Goal: Contribute content: Contribute content

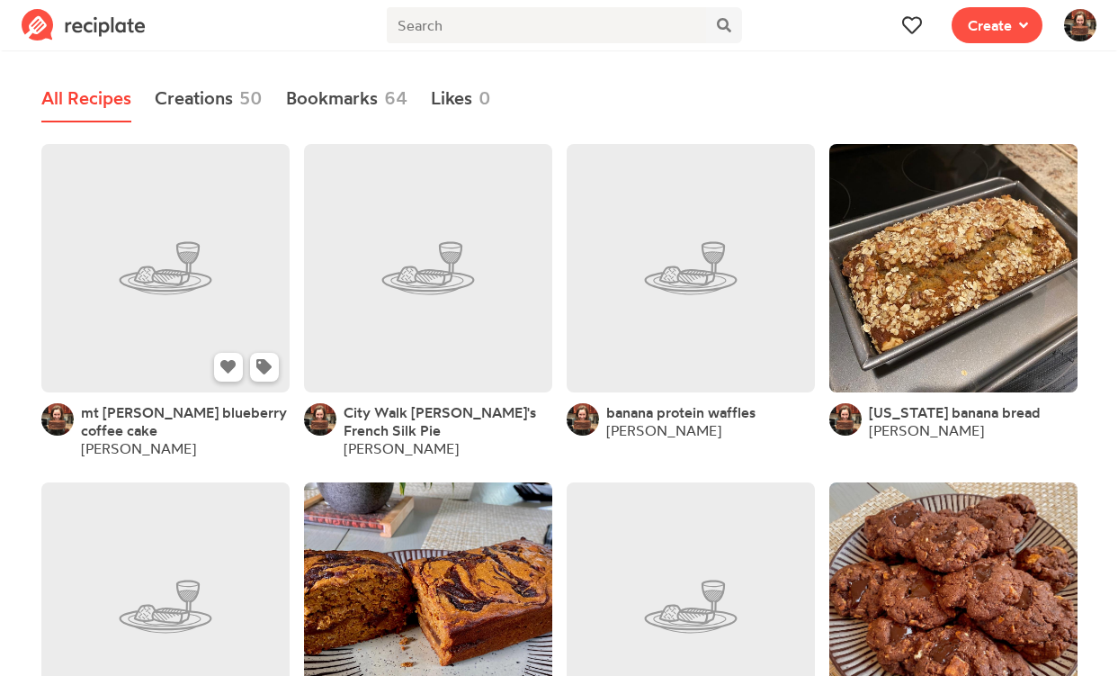
scroll to position [4, 0]
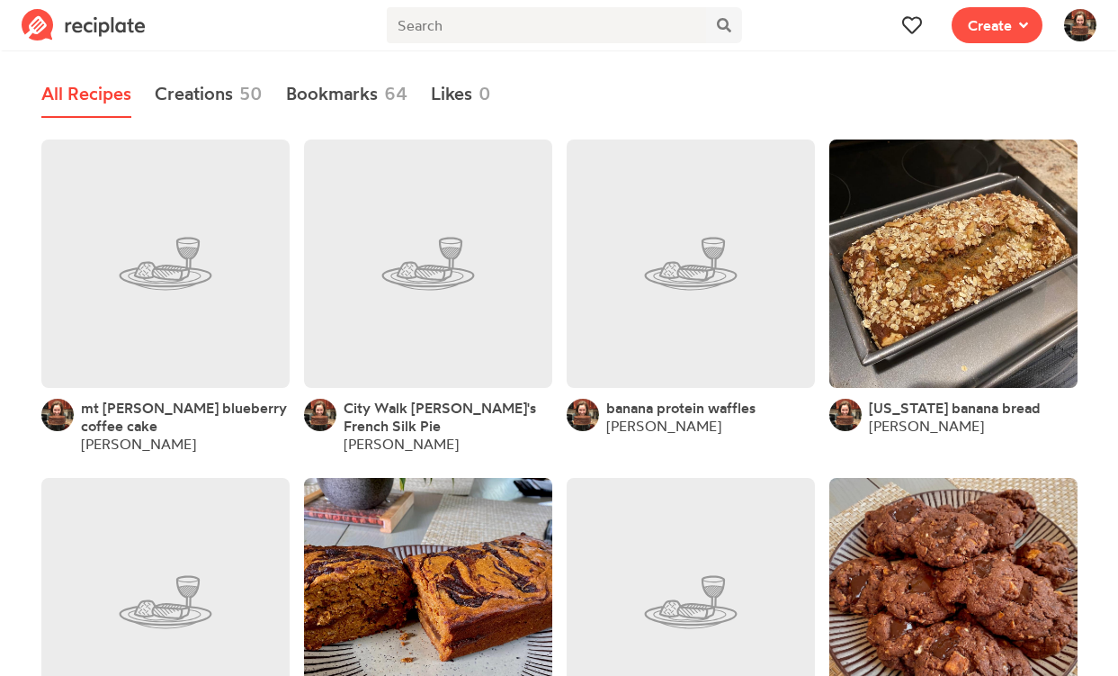
click at [183, 408] on span "mt [PERSON_NAME] blueberry coffee cake" at bounding box center [184, 417] width 206 height 36
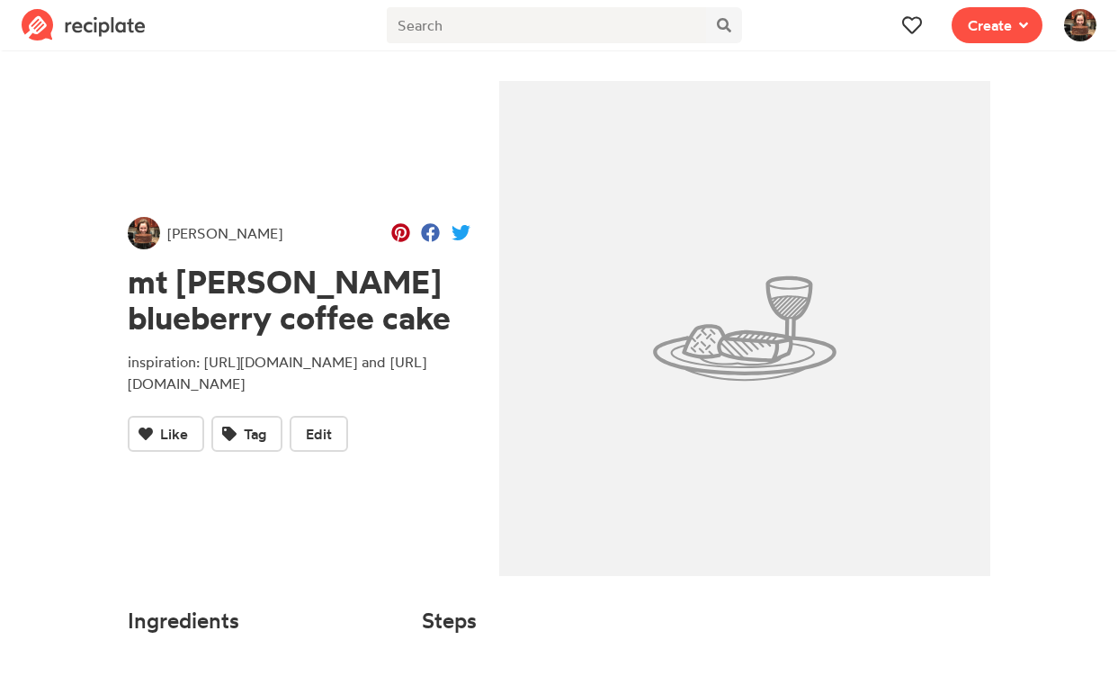
click at [709, 310] on img at bounding box center [745, 328] width 492 height 495
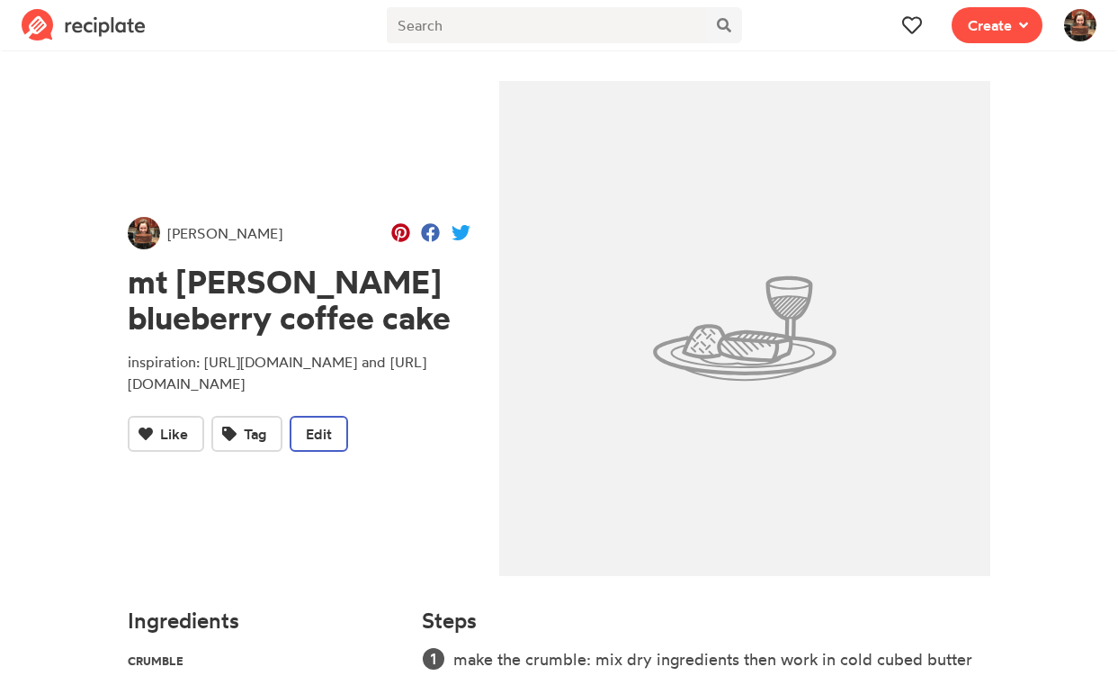
click at [330, 444] on span "Edit" at bounding box center [319, 434] width 26 height 22
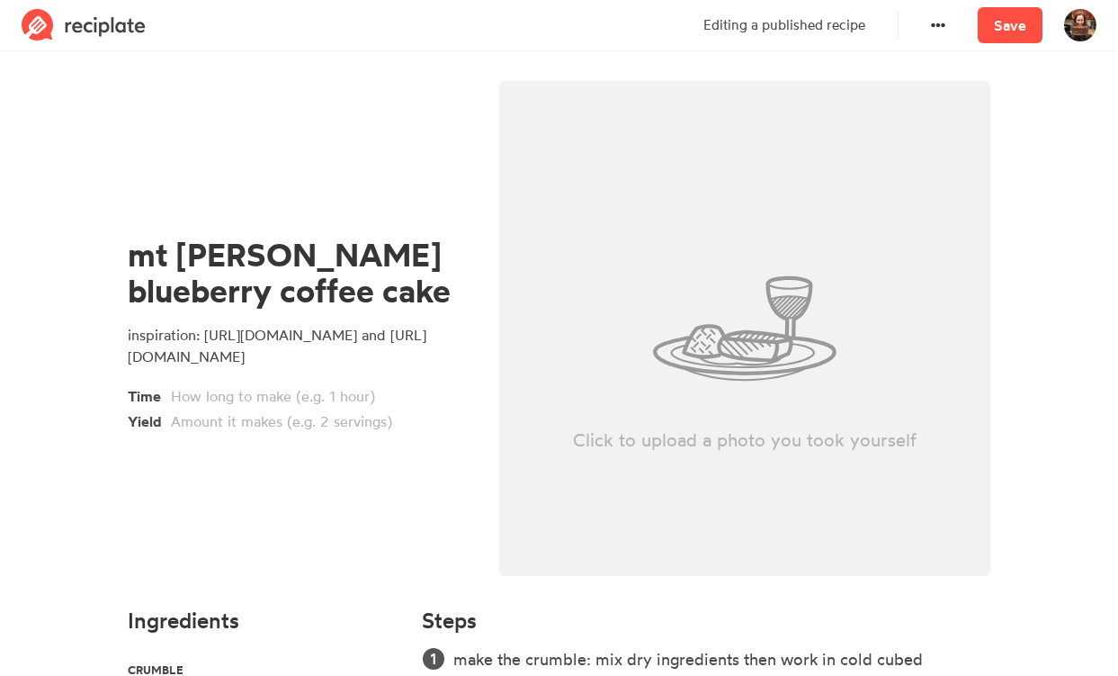
click at [721, 433] on p "Click to upload a photo you took yourself" at bounding box center [745, 439] width 492 height 25
type input "C:\fakepath\Screenshot [DATE] 11.39.19 AM.png"
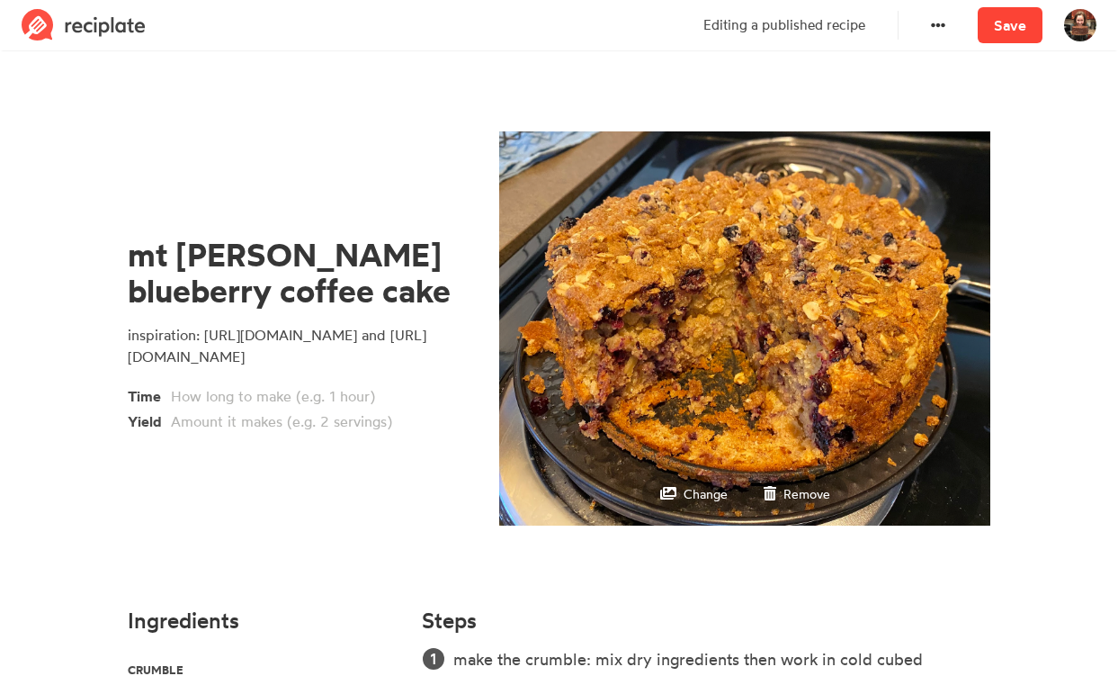
click at [1008, 25] on link "Save" at bounding box center [1010, 25] width 65 height 36
